Goal: Find specific page/section: Find specific page/section

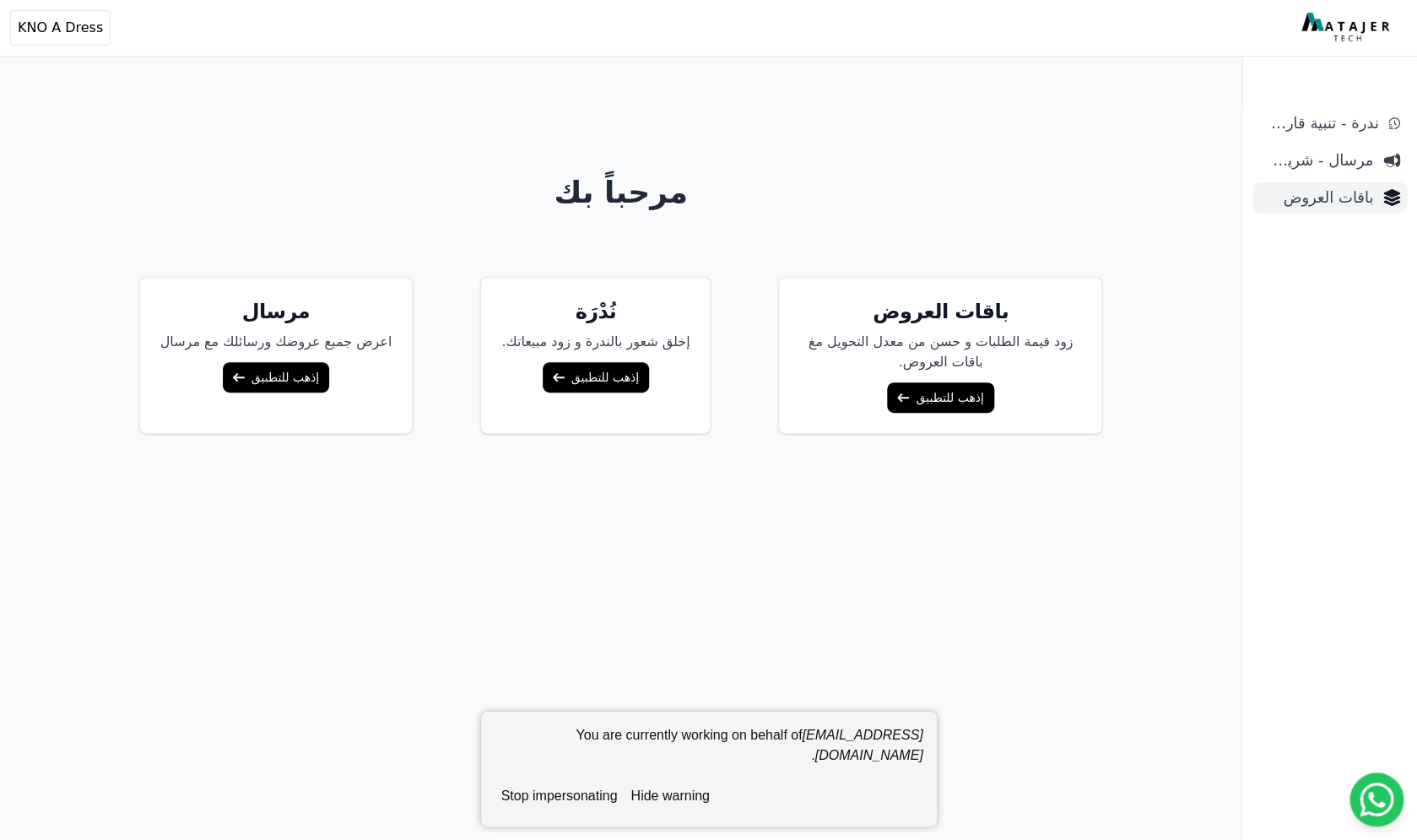
click at [1326, 196] on span "باقات العروض" at bounding box center [1316, 196] width 114 height 23
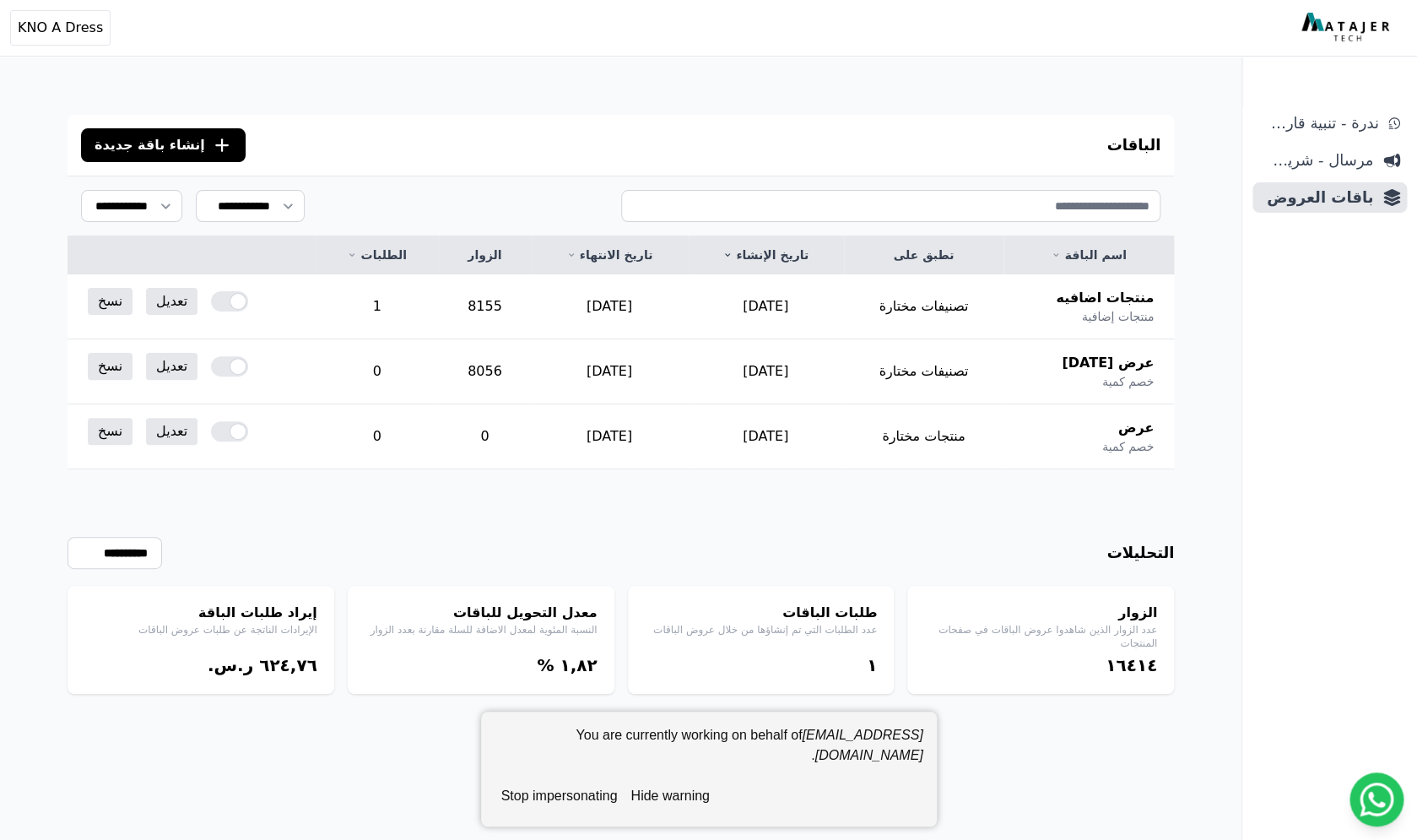
click at [674, 798] on button "hide warning" at bounding box center [670, 795] width 92 height 34
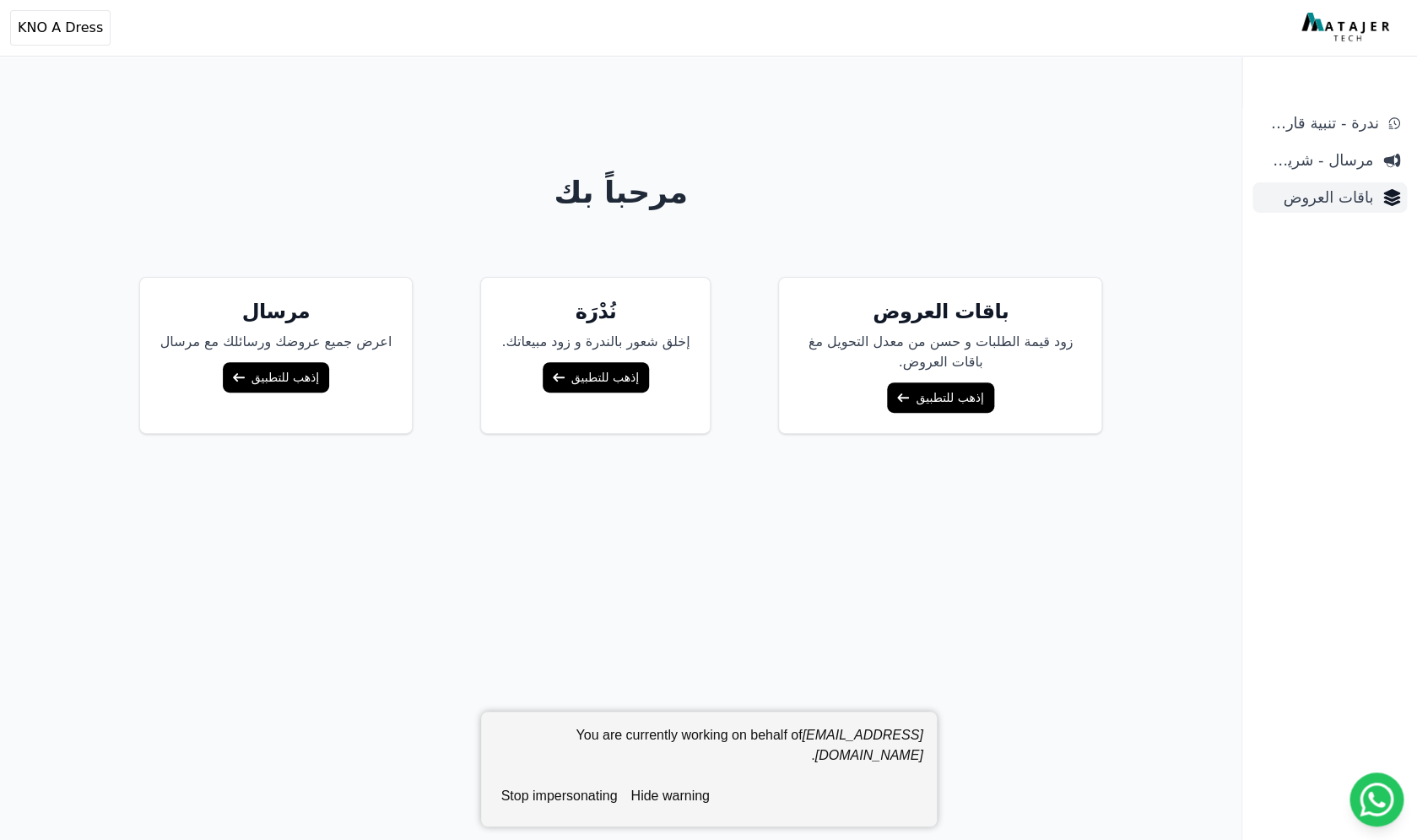
click at [1338, 200] on span "باقات العروض" at bounding box center [1316, 196] width 114 height 23
